Goal: Check status: Check status

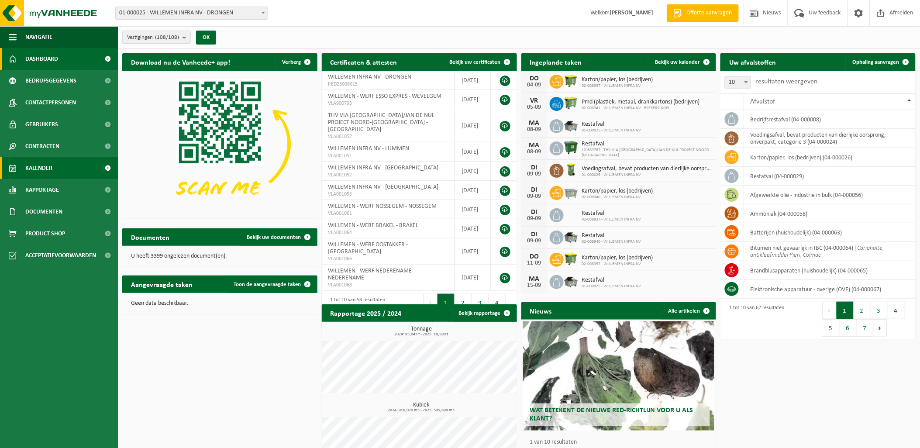
click at [62, 171] on link "Kalender" at bounding box center [59, 168] width 118 height 22
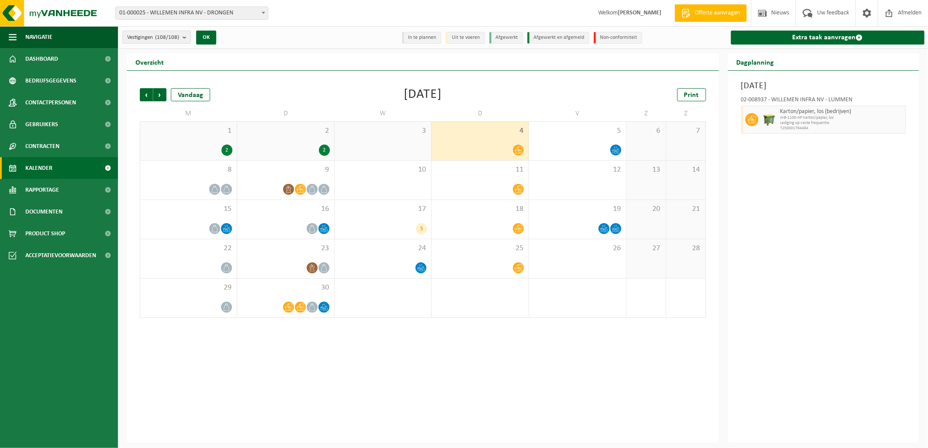
click at [255, 134] on span "2" at bounding box center [286, 131] width 88 height 10
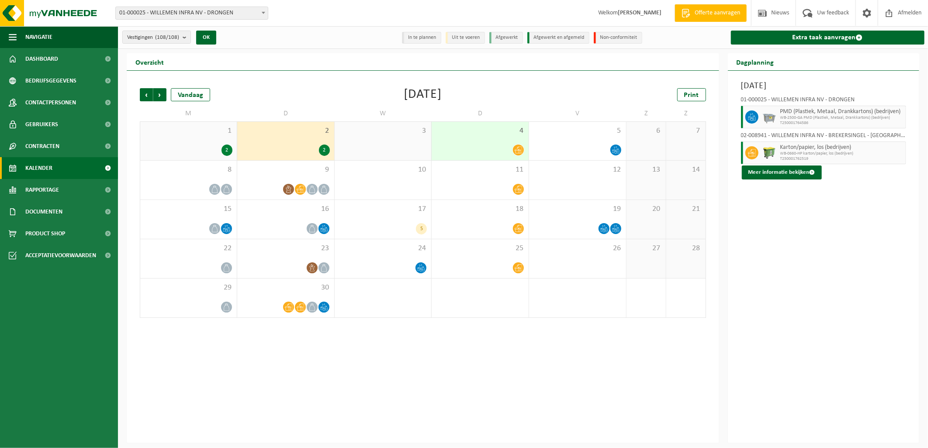
click at [183, 146] on div "2" at bounding box center [189, 150] width 88 height 11
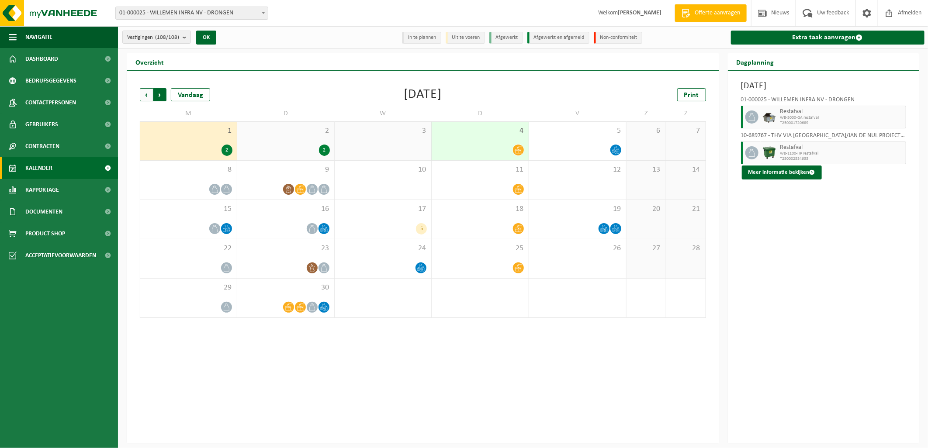
click at [143, 92] on span "Vorige" at bounding box center [146, 94] width 13 height 13
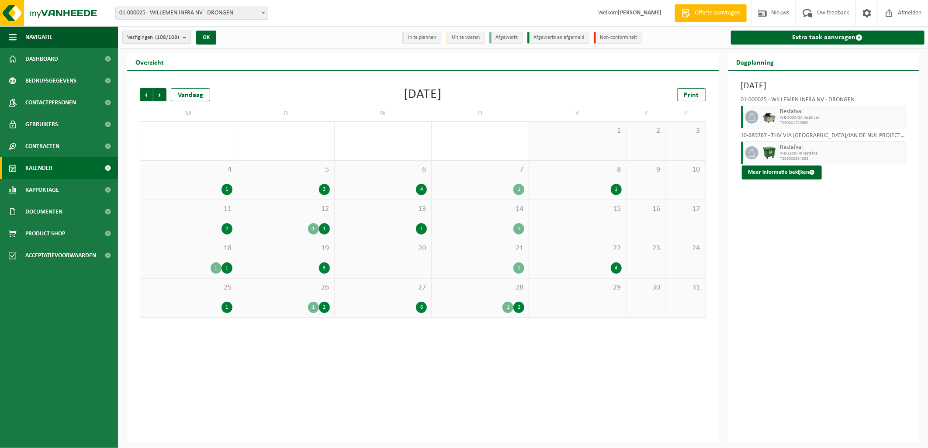
click at [485, 302] on div "1 2" at bounding box center [480, 307] width 88 height 11
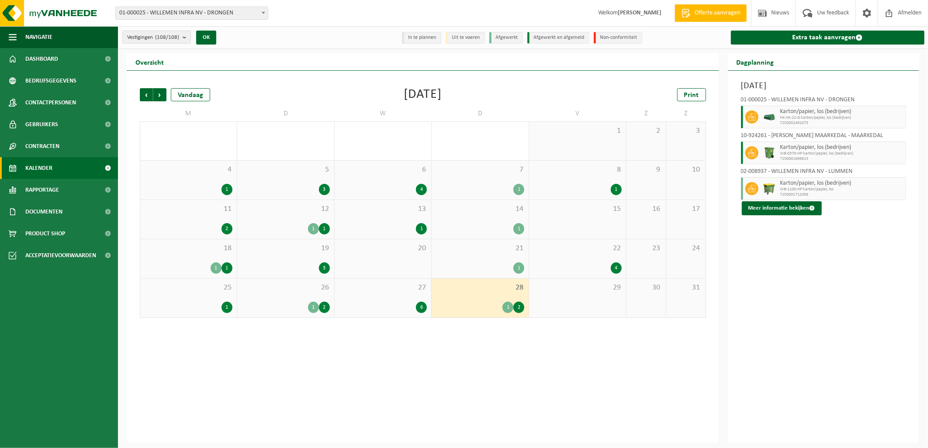
click at [396, 302] on div "6" at bounding box center [383, 307] width 88 height 11
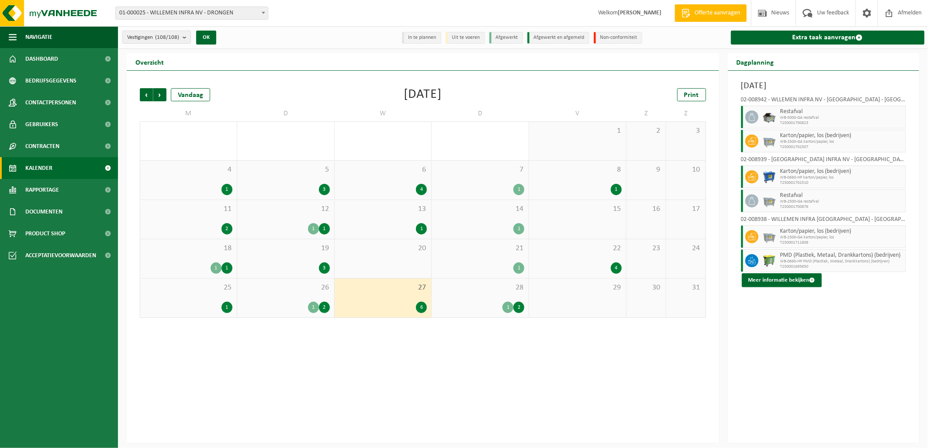
click at [273, 303] on div "1 2" at bounding box center [286, 307] width 88 height 11
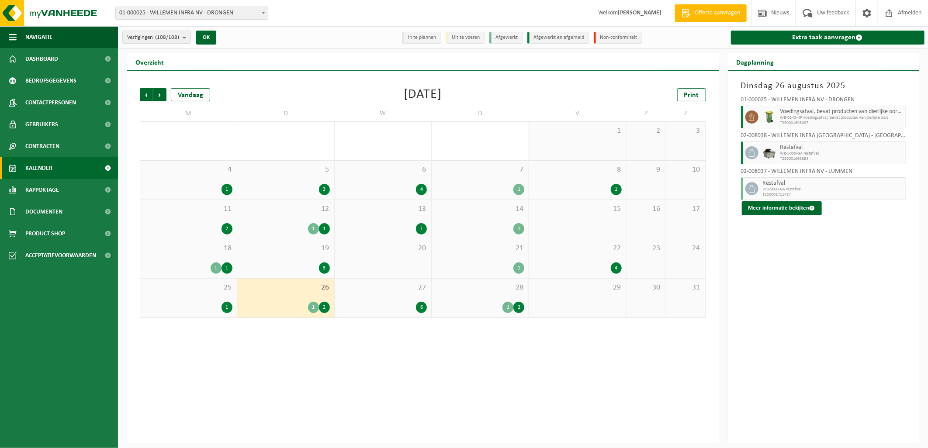
click at [203, 304] on div "1" at bounding box center [189, 307] width 88 height 11
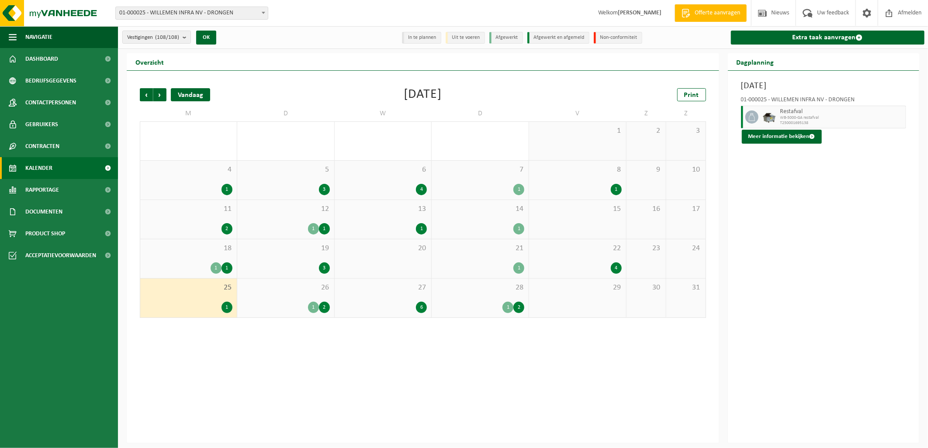
click at [202, 93] on div "Vandaag" at bounding box center [190, 94] width 39 height 13
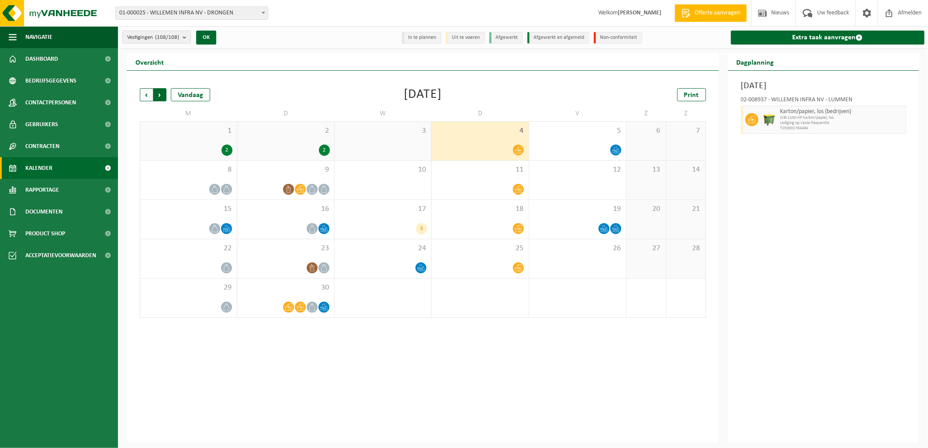
click at [147, 89] on span "Vorige" at bounding box center [146, 94] width 13 height 13
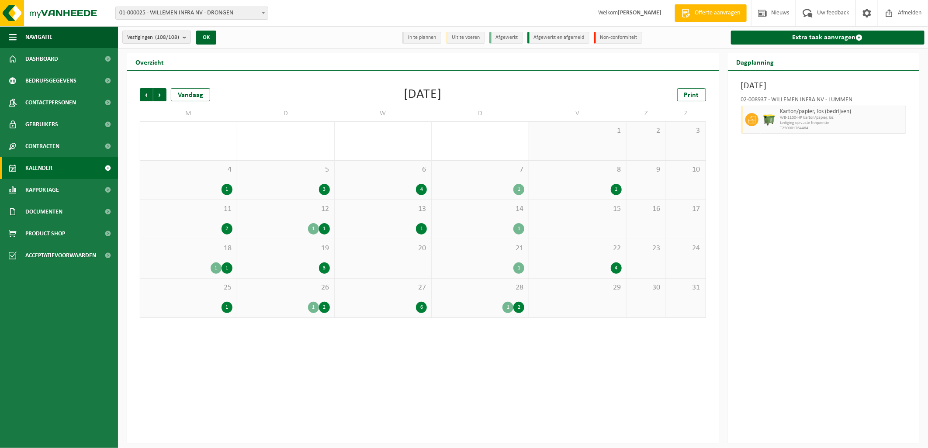
click at [387, 308] on div "6" at bounding box center [383, 307] width 88 height 11
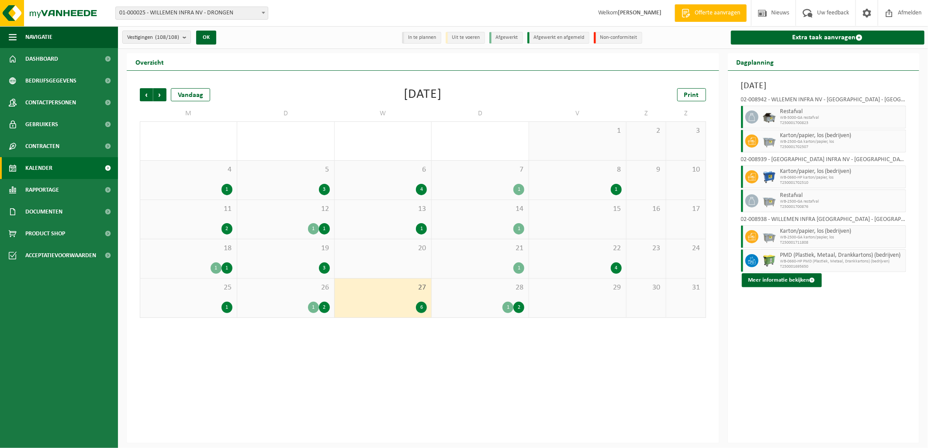
click at [476, 303] on div "1 2" at bounding box center [480, 307] width 88 height 11
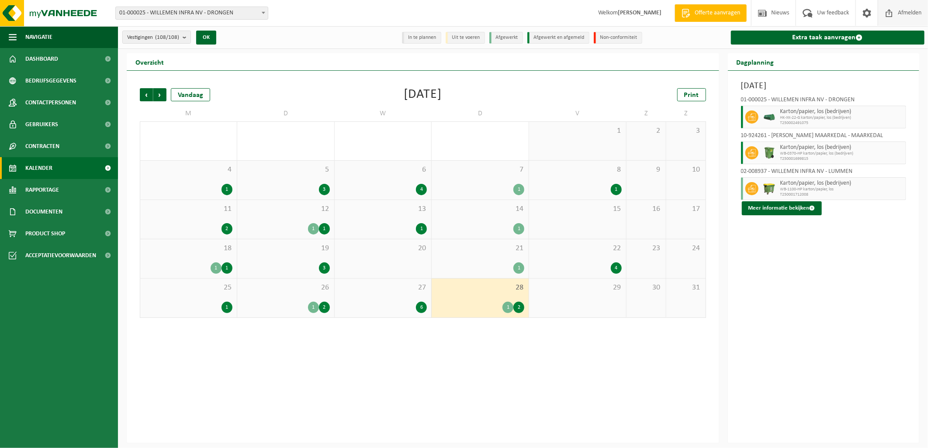
click at [902, 10] on span "Afmelden" at bounding box center [909, 13] width 28 height 26
